Goal: Information Seeking & Learning: Learn about a topic

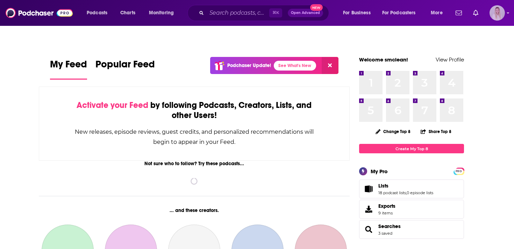
click at [507, 13] on icon "Show profile menu" at bounding box center [507, 13] width 3 height 4
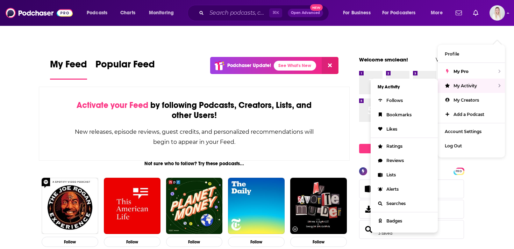
click at [409, 81] on li "My Activity" at bounding box center [403, 87] width 67 height 13
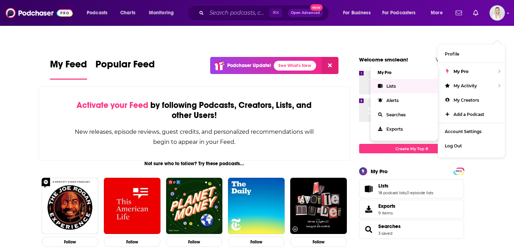
click at [398, 79] on link "Lists" at bounding box center [403, 86] width 67 height 14
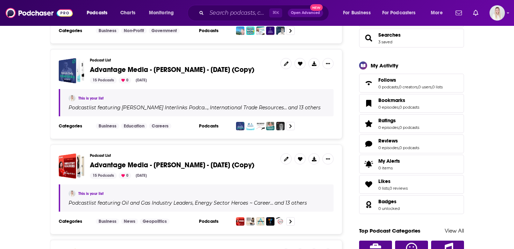
scroll to position [192, 0]
click at [116, 160] on span "Advantage Media - [PERSON_NAME] - [DATE] (Copy)" at bounding box center [172, 164] width 164 height 9
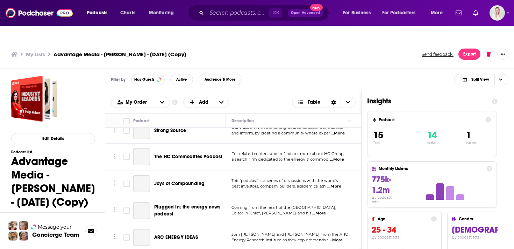
scroll to position [284, 0]
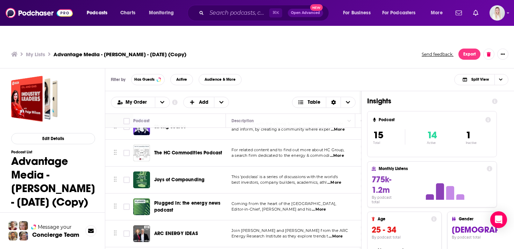
click at [279, 51] on div "My Lists Advantage Media - [PERSON_NAME] - [DATE] (Copy) Send feedback. Export" at bounding box center [257, 54] width 514 height 28
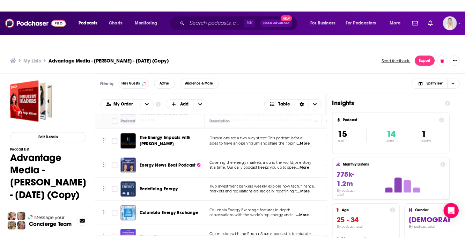
scroll to position [0, 0]
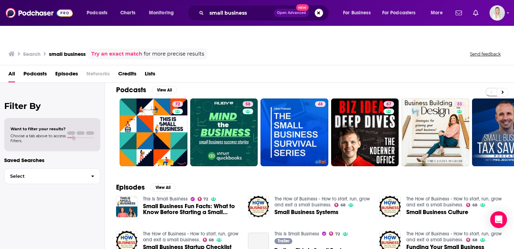
scroll to position [61, 0]
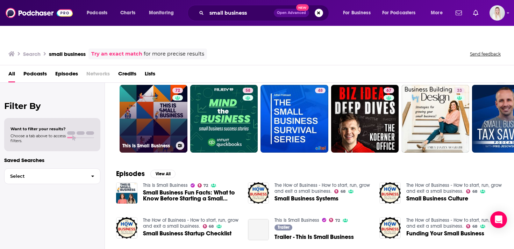
click at [161, 107] on link "72 This Is Small Business" at bounding box center [153, 119] width 68 height 68
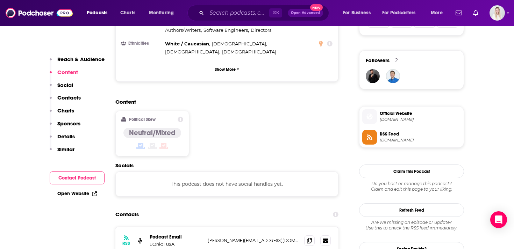
scroll to position [510, 0]
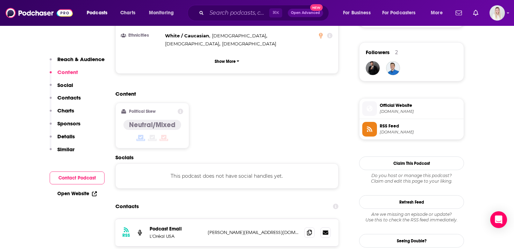
click at [73, 193] on link "Open Website" at bounding box center [76, 194] width 39 height 6
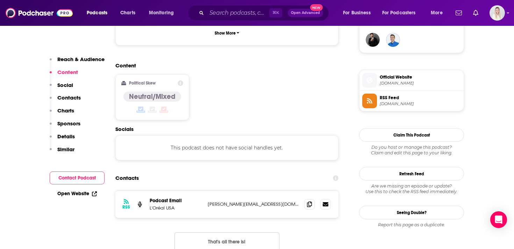
scroll to position [691, 0]
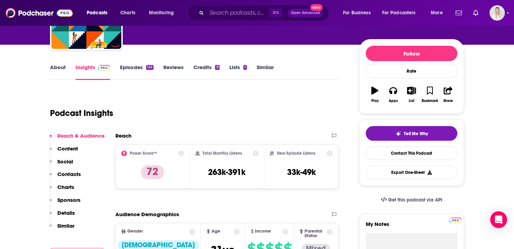
scroll to position [0, 0]
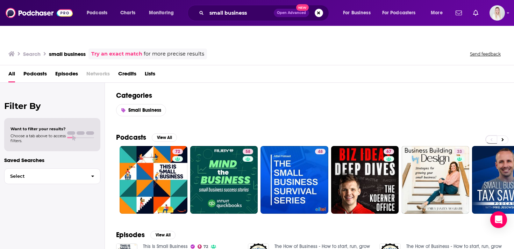
click at [151, 68] on span "Lists" at bounding box center [150, 75] width 10 height 14
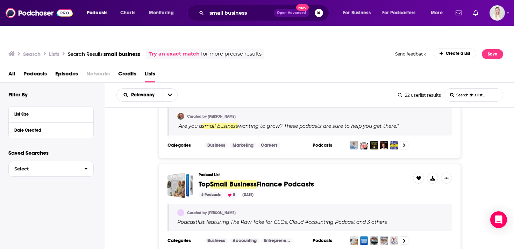
scroll to position [248, 0]
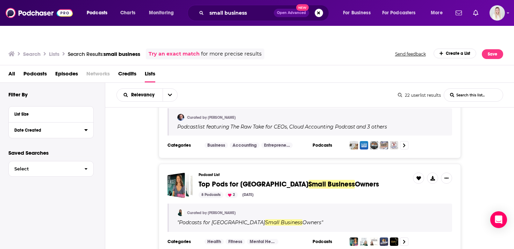
click at [64, 128] on div "Date Created" at bounding box center [46, 130] width 65 height 5
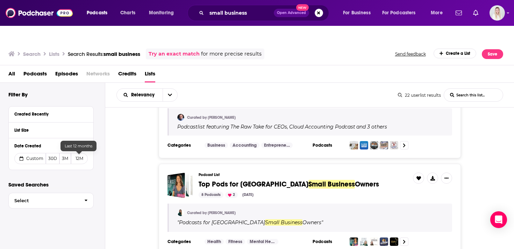
click at [81, 153] on button "12M" at bounding box center [79, 158] width 17 height 11
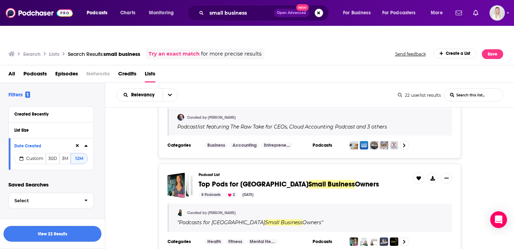
click at [76, 233] on button "View 22 Results" at bounding box center [52, 234] width 98 height 16
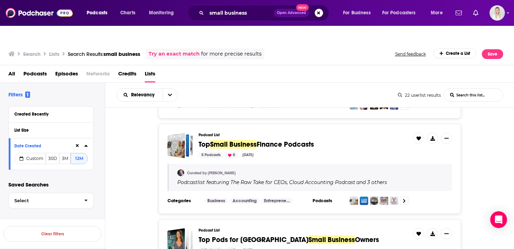
scroll to position [302, 0]
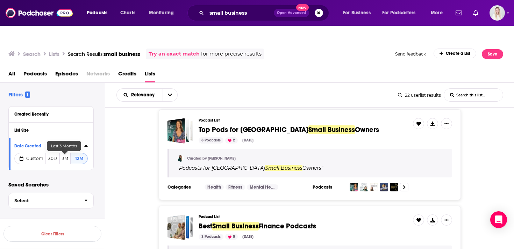
click at [67, 153] on button "3M" at bounding box center [65, 158] width 12 height 11
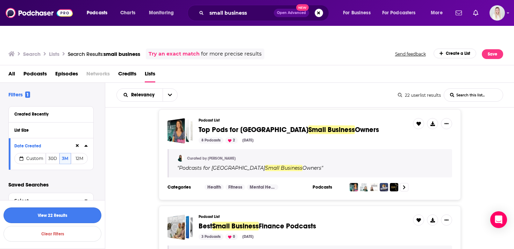
click at [82, 215] on button "View 22 Results" at bounding box center [52, 216] width 98 height 16
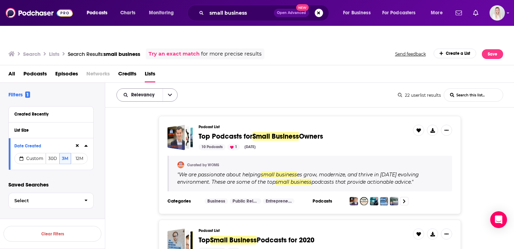
click at [163, 89] on button "open menu" at bounding box center [169, 95] width 15 height 13
click at [144, 117] on span "By Rating" at bounding box center [151, 119] width 41 height 4
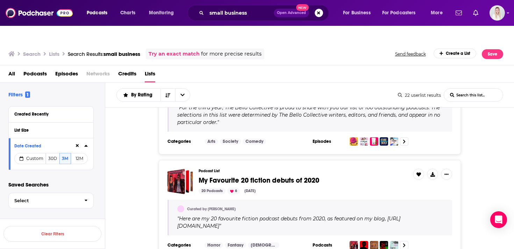
scroll to position [75, 0]
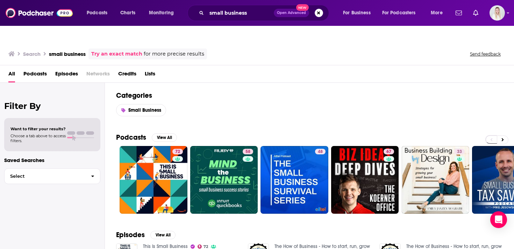
scroll to position [30, 0]
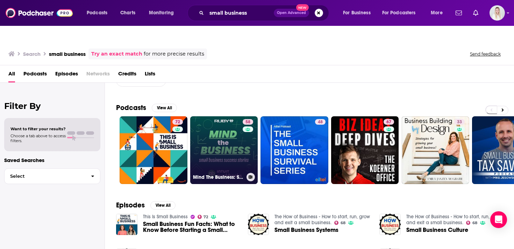
click at [234, 133] on link "58 Mind The Business: Small Business Success Stories" at bounding box center [224, 150] width 68 height 68
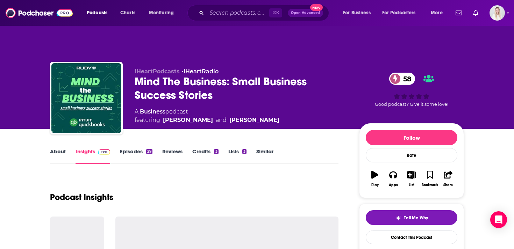
click at [63, 148] on link "About" at bounding box center [58, 156] width 16 height 16
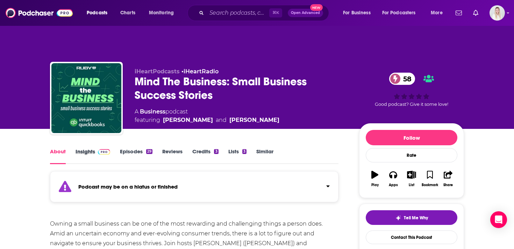
click at [117, 148] on div "Insights" at bounding box center [97, 156] width 44 height 16
click at [130, 148] on link "Episodes 29" at bounding box center [136, 156] width 32 height 16
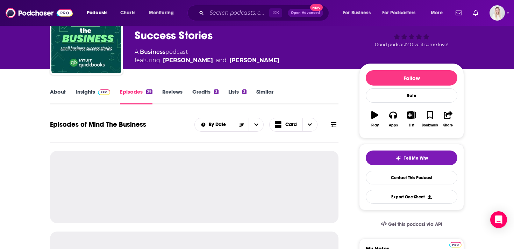
scroll to position [110, 0]
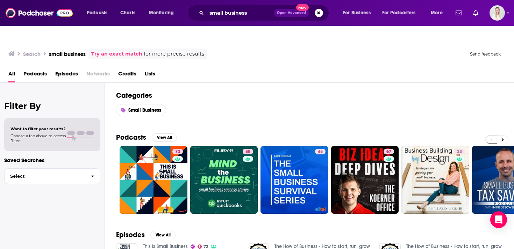
click at [26, 68] on span "Podcasts" at bounding box center [34, 75] width 23 height 14
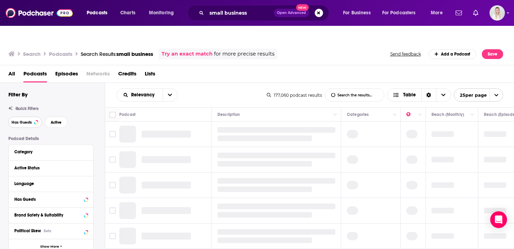
click at [27, 121] on span "Has Guests" at bounding box center [22, 123] width 20 height 4
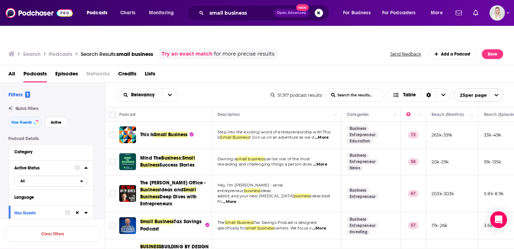
click at [56, 176] on span "All" at bounding box center [47, 180] width 65 height 9
click at [46, 202] on span "Active" at bounding box center [36, 204] width 37 height 4
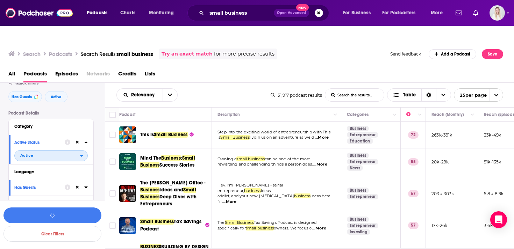
scroll to position [67, 0]
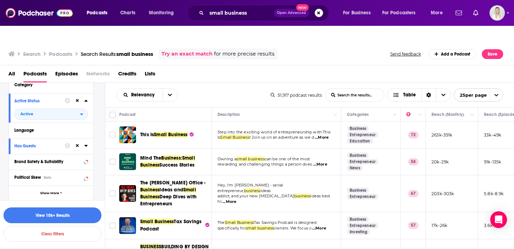
click at [75, 216] on button "View 10k+ Results" at bounding box center [52, 216] width 98 height 16
